Goal: Task Accomplishment & Management: Manage account settings

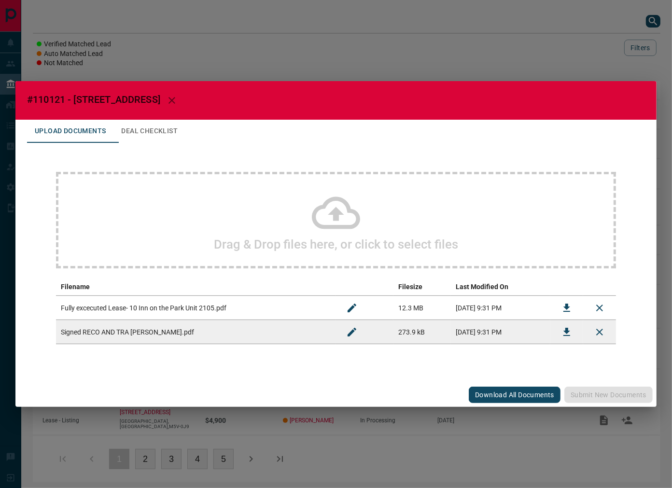
click at [54, 102] on span "#110121 - [STREET_ADDRESS]" at bounding box center [93, 100] width 133 height 12
copy span "110121"
click at [557, 300] on button "Download" at bounding box center [566, 307] width 23 height 23
click at [272, 158] on div "Drag & Drop files here, or click to select files Filename Filesize Last Modifie…" at bounding box center [336, 258] width 618 height 230
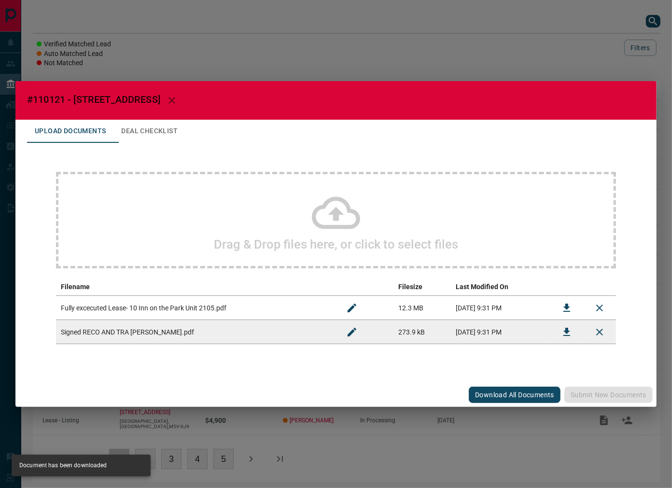
drag, startPoint x: 151, startPoint y: 127, endPoint x: 170, endPoint y: 3, distance: 125.6
click at [151, 125] on button "Deal Checklist" at bounding box center [149, 131] width 72 height 23
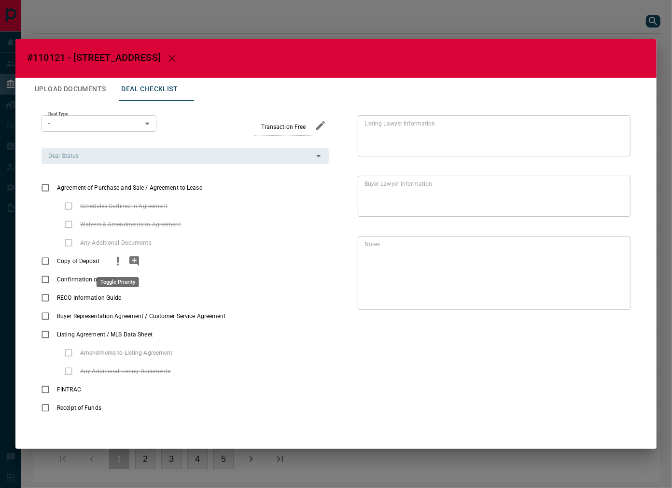
click at [121, 258] on icon "priority" at bounding box center [118, 261] width 12 height 12
click at [136, 263] on icon "add note" at bounding box center [134, 261] width 10 height 10
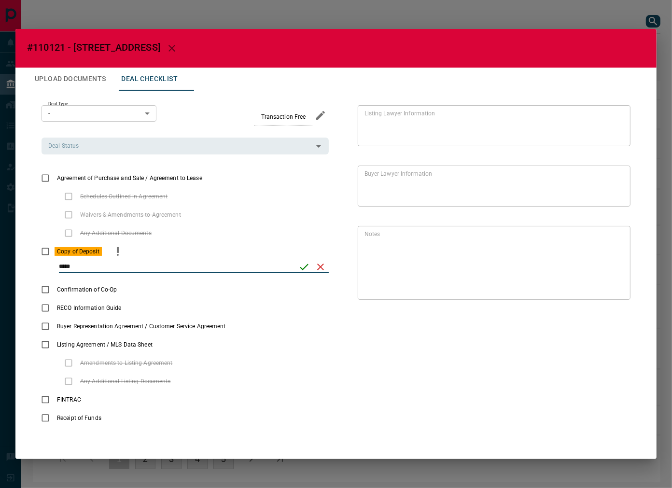
type input "*****"
click at [306, 268] on icon "save" at bounding box center [304, 267] width 12 height 12
click at [116, 145] on input "Deal Status" at bounding box center [176, 145] width 265 height 11
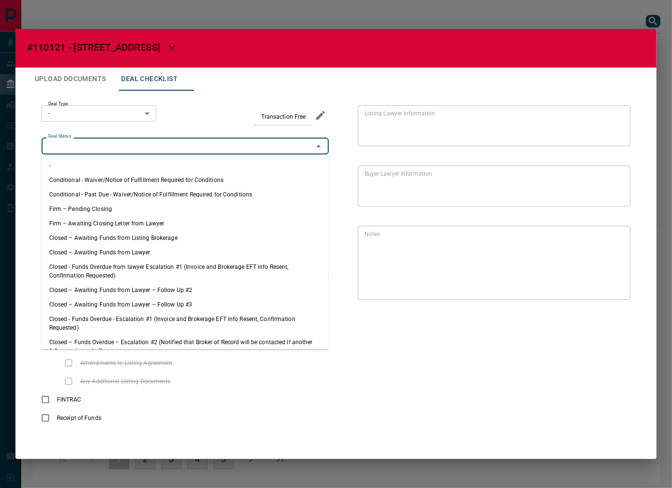
click at [118, 205] on li "Firm – Pending Closing" at bounding box center [185, 209] width 287 height 14
type input "**********"
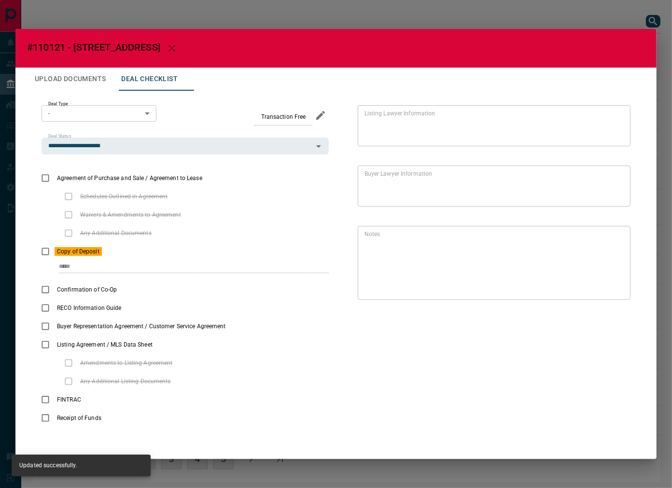
click at [63, 119] on body "Lead Transfers Leads Deals Listings Campaigns Quota Rules Agent Quotas Admin Mo…" at bounding box center [336, 246] width 672 height 492
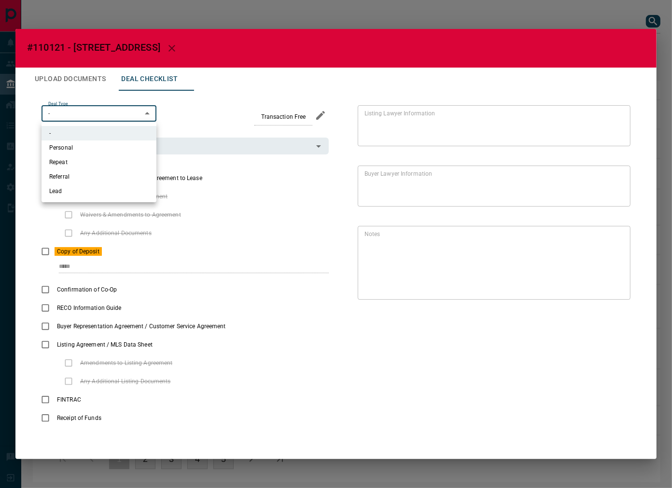
click at [84, 190] on li "Lead" at bounding box center [99, 191] width 115 height 14
type input "*"
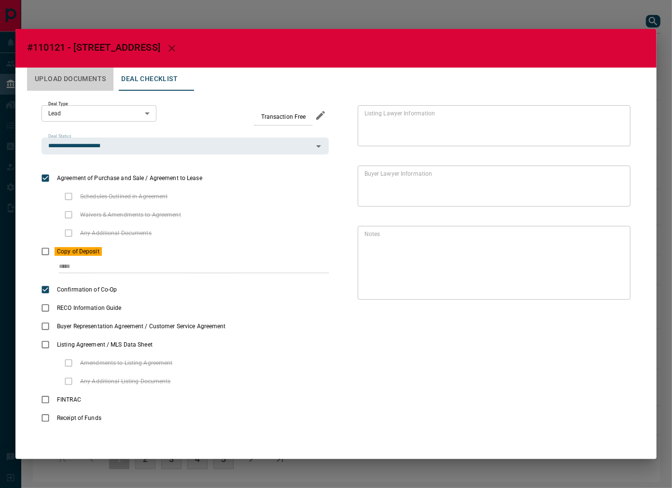
click at [81, 83] on button "Upload Documents" at bounding box center [70, 79] width 86 height 23
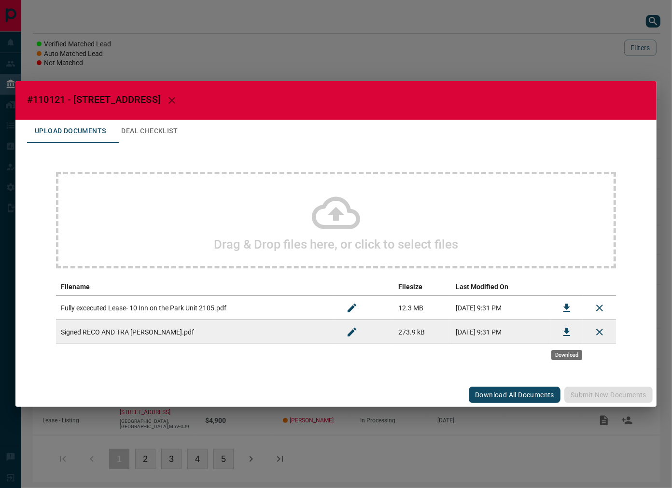
click at [563, 331] on icon "Download" at bounding box center [567, 332] width 12 height 12
click at [153, 137] on button "Deal Checklist" at bounding box center [149, 131] width 72 height 23
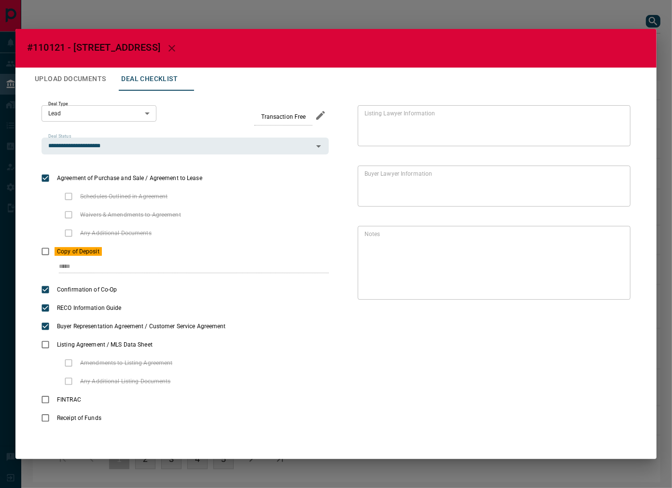
click at [107, 77] on button "Upload Documents" at bounding box center [70, 79] width 86 height 23
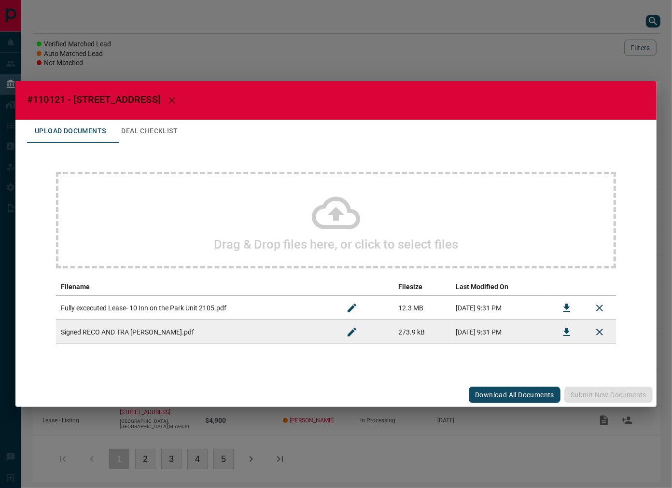
click at [205, 201] on div "Drag & Drop files here, or click to select files" at bounding box center [336, 220] width 560 height 97
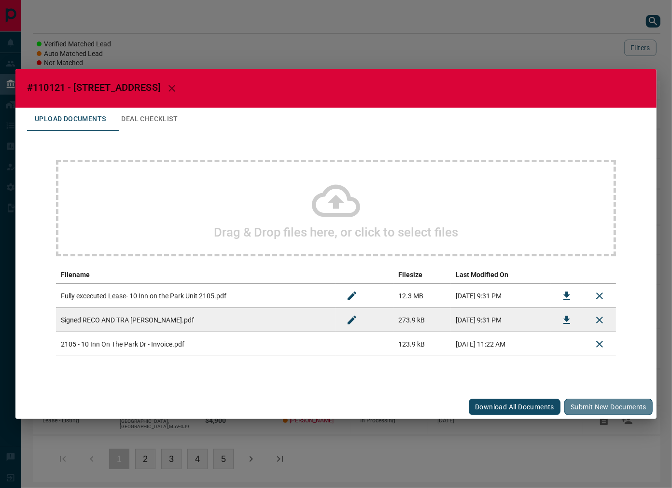
click at [598, 404] on button "Submit new documents" at bounding box center [608, 407] width 88 height 16
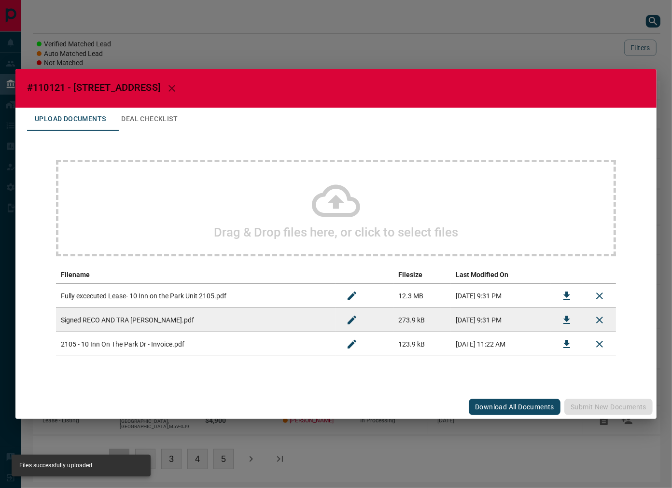
click at [158, 118] on button "Deal Checklist" at bounding box center [149, 119] width 72 height 23
